Goal: Information Seeking & Learning: Check status

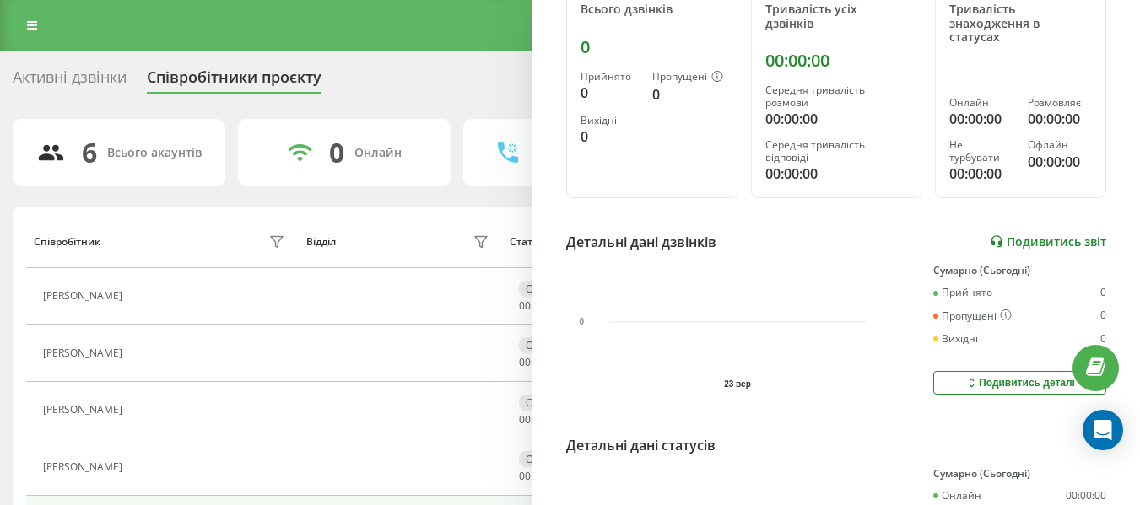
scroll to position [253, 0]
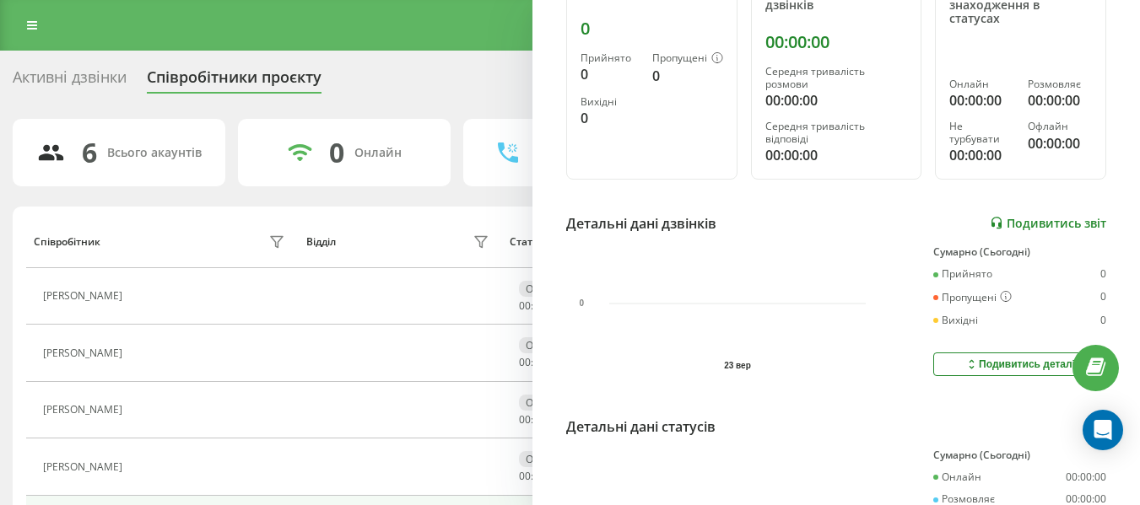
click at [1036, 225] on link "Подивитись звіт" at bounding box center [1048, 223] width 116 height 14
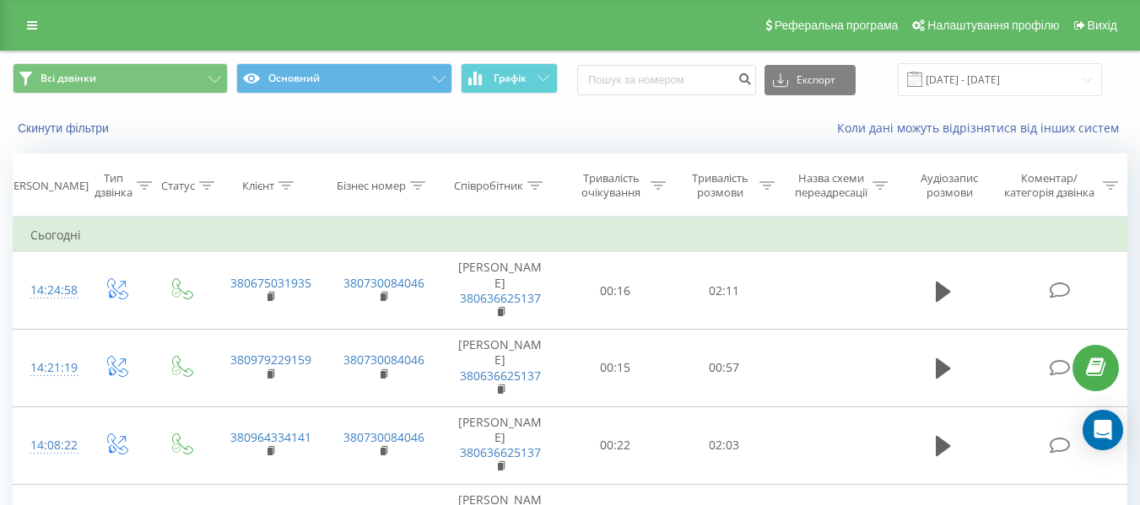
click at [681, 96] on div "Експорт .csv .xls .xlsx 23.09.2025 - 23.09.2025" at bounding box center [839, 79] width 525 height 33
click at [680, 78] on input at bounding box center [666, 80] width 179 height 30
paste input "+380954985958"
click at [611, 77] on input "+380954985958" at bounding box center [666, 80] width 179 height 30
type input "380954985958"
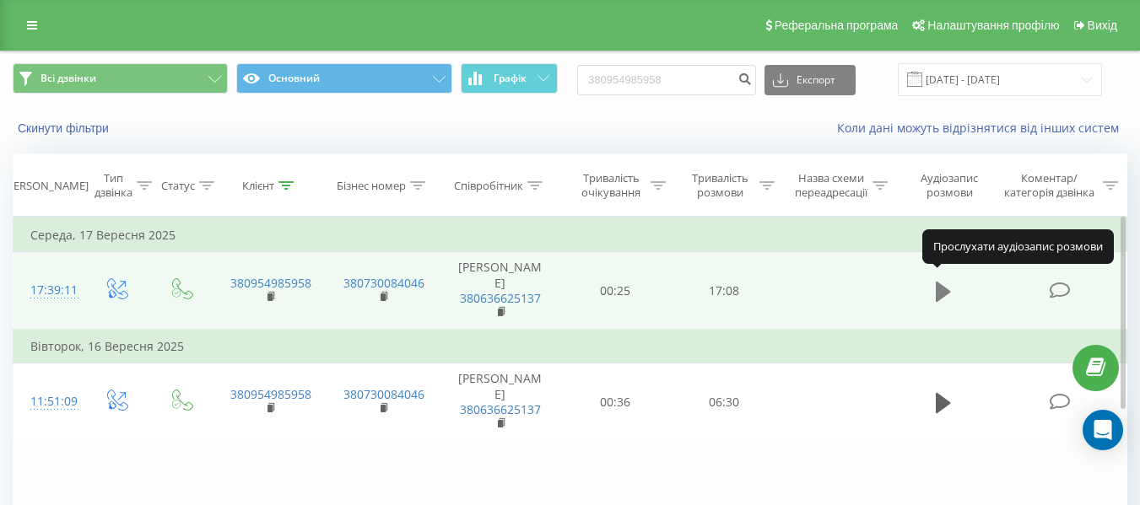
click at [943, 282] on icon at bounding box center [943, 292] width 15 height 20
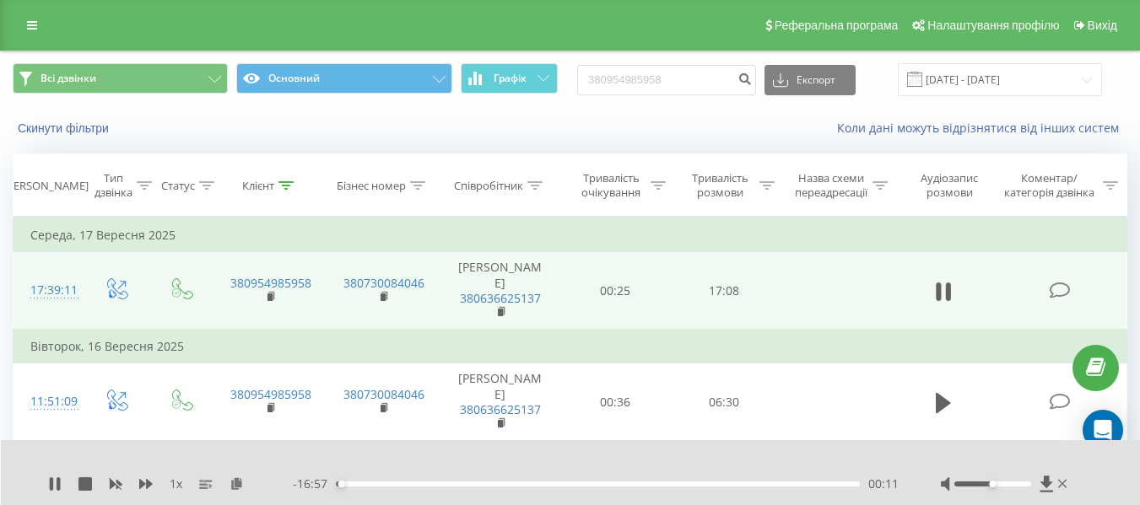
click at [352, 484] on div "00:11" at bounding box center [598, 484] width 524 height 5
drag, startPoint x: 991, startPoint y: 488, endPoint x: 1064, endPoint y: 488, distance: 73.4
click at [1064, 488] on div at bounding box center [1006, 484] width 130 height 17
drag, startPoint x: 991, startPoint y: 484, endPoint x: 1054, endPoint y: 484, distance: 63.3
click at [1054, 484] on div at bounding box center [1006, 484] width 130 height 17
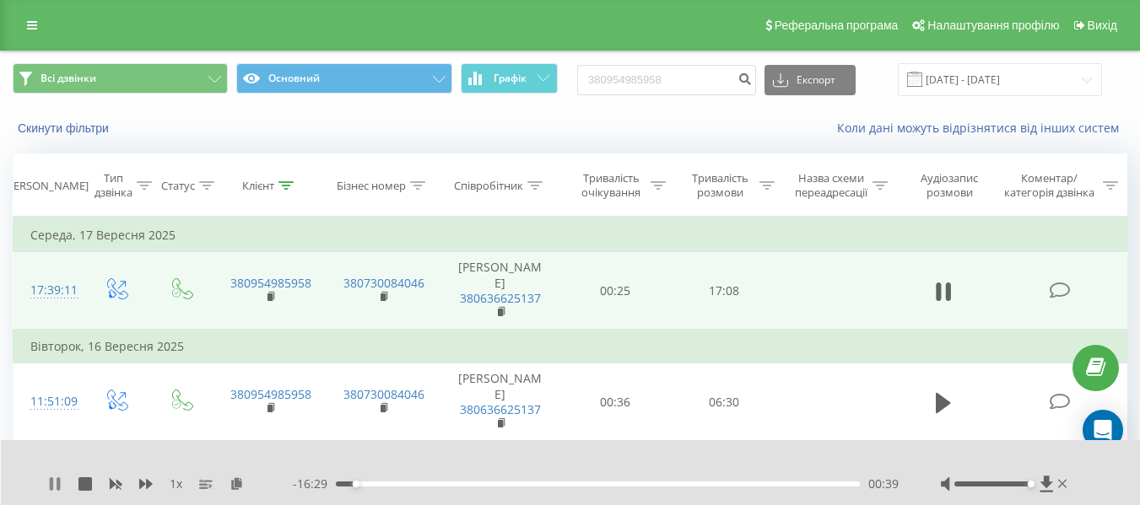
click at [55, 478] on icon at bounding box center [55, 485] width 14 height 14
click at [46, 484] on div "1 x - 16:29 00:39 00:39" at bounding box center [571, 472] width 1140 height 65
click at [51, 484] on icon at bounding box center [55, 485] width 10 height 14
click at [54, 480] on icon at bounding box center [55, 485] width 14 height 14
drag, startPoint x: 354, startPoint y: 483, endPoint x: 156, endPoint y: 516, distance: 201.2
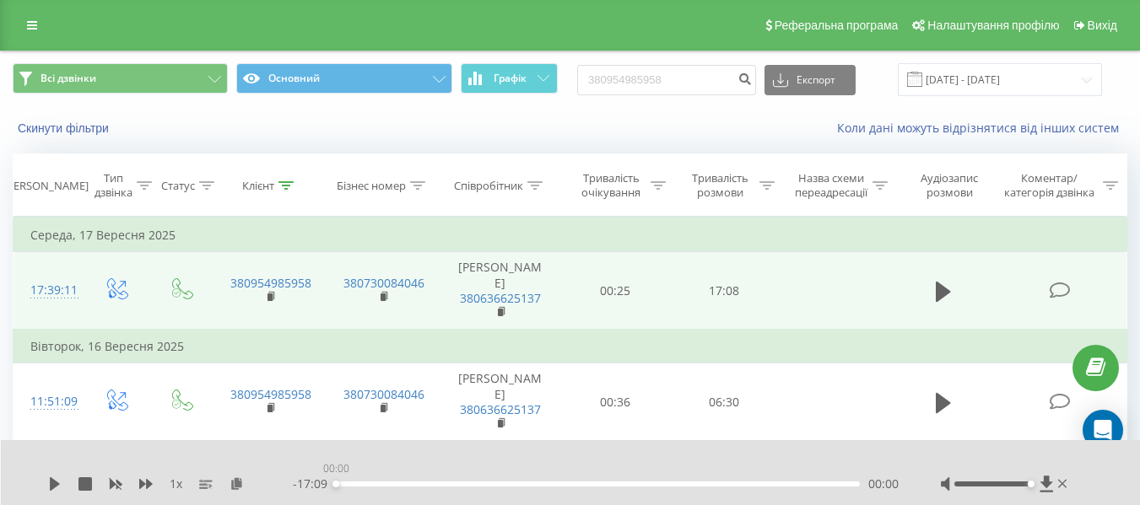
click at [156, 505] on html "[DOMAIN_NAME] 380954985958 Проекти [DOMAIN_NAME] Центр звернень Журнал дзвінків…" at bounding box center [570, 252] width 1140 height 505
click at [55, 482] on icon at bounding box center [55, 485] width 10 height 14
click at [7, 229] on div "Всі дзвінки Основний Графік 380954985958 Експорт .csv .xls .xlsx [DATE] - [DATE…" at bounding box center [570, 355] width 1140 height 609
click at [54, 487] on icon at bounding box center [55, 485] width 14 height 14
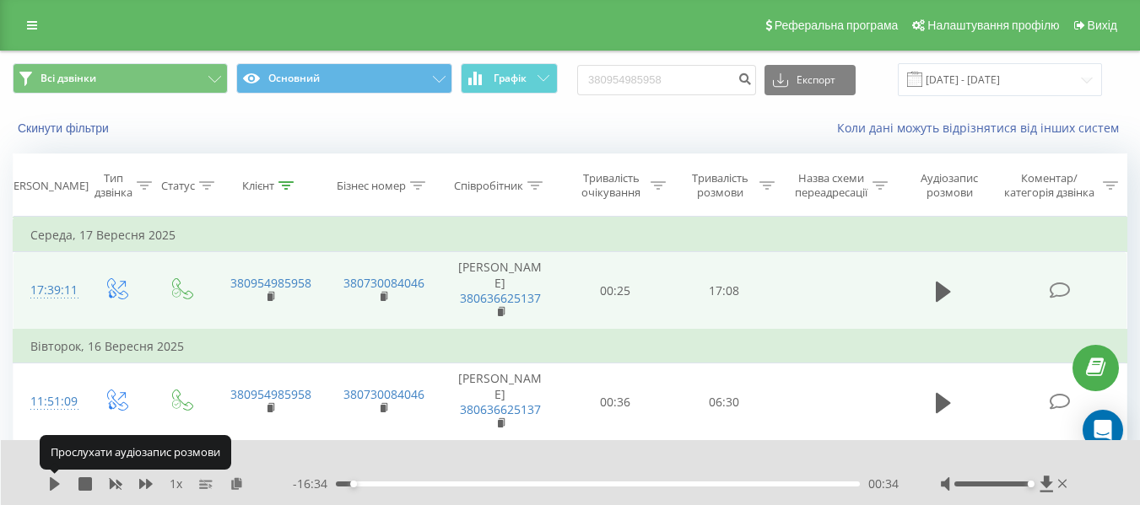
click at [54, 487] on icon at bounding box center [55, 485] width 10 height 14
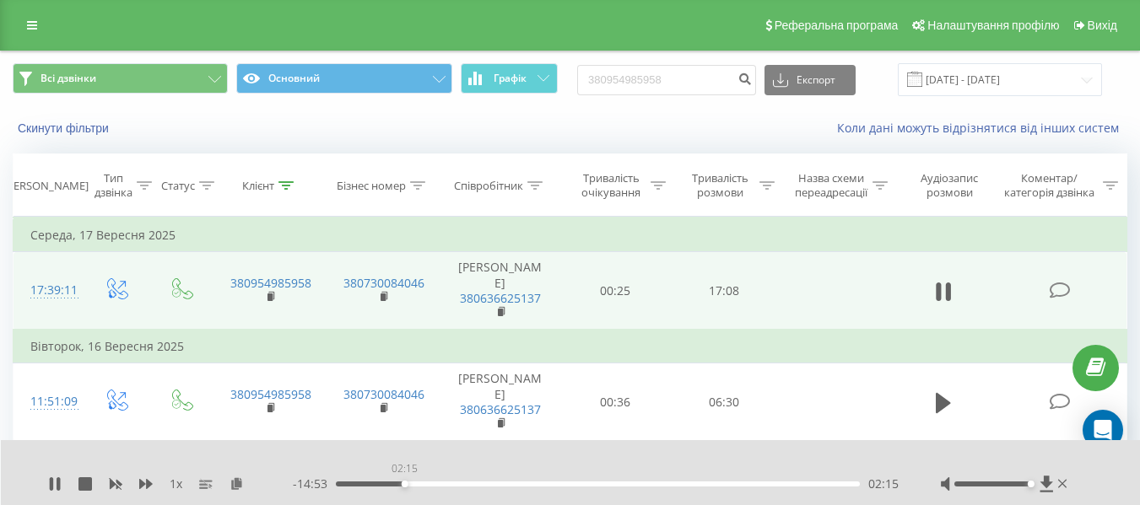
click at [404, 482] on div "02:15" at bounding box center [598, 484] width 524 height 5
click at [812, 487] on div "- 14:51 02:17 02:17" at bounding box center [596, 484] width 606 height 17
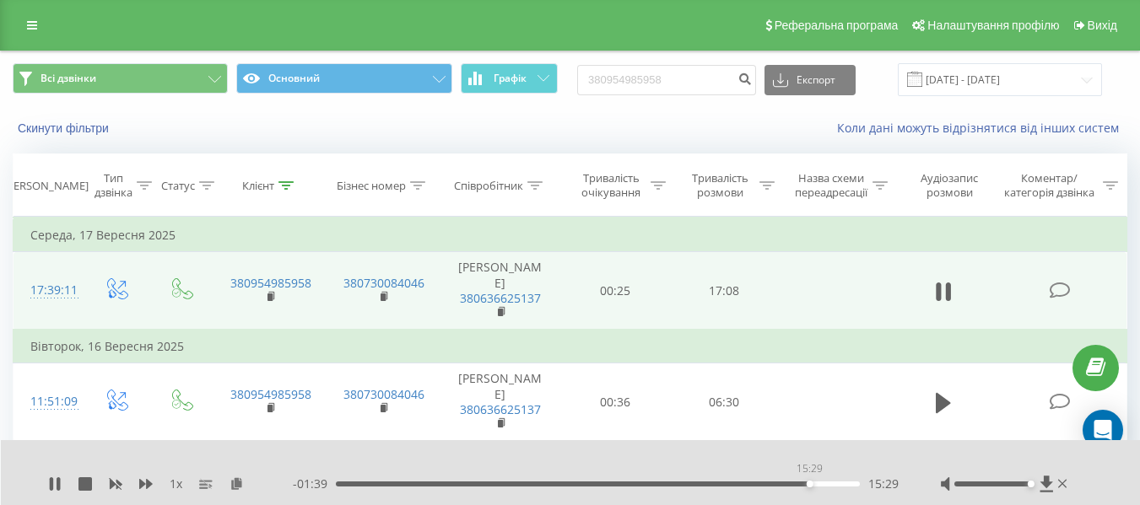
click at [809, 485] on div "15:29" at bounding box center [598, 484] width 524 height 5
click at [55, 481] on icon at bounding box center [55, 485] width 14 height 14
